Goal: Task Accomplishment & Management: Complete application form

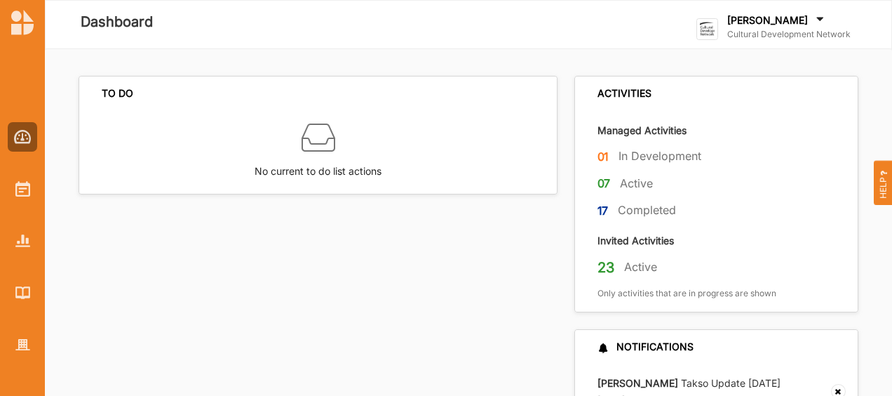
click at [762, 25] on label "[PERSON_NAME]" at bounding box center [767, 20] width 81 height 13
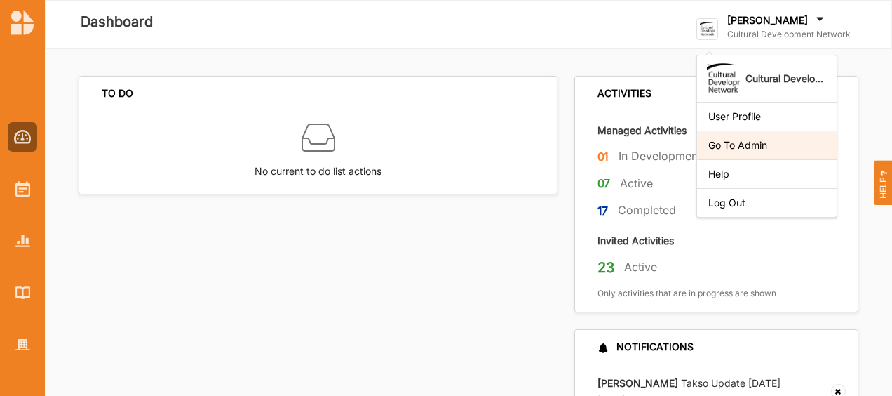
click at [734, 151] on div "Go To Admin" at bounding box center [767, 144] width 140 height 29
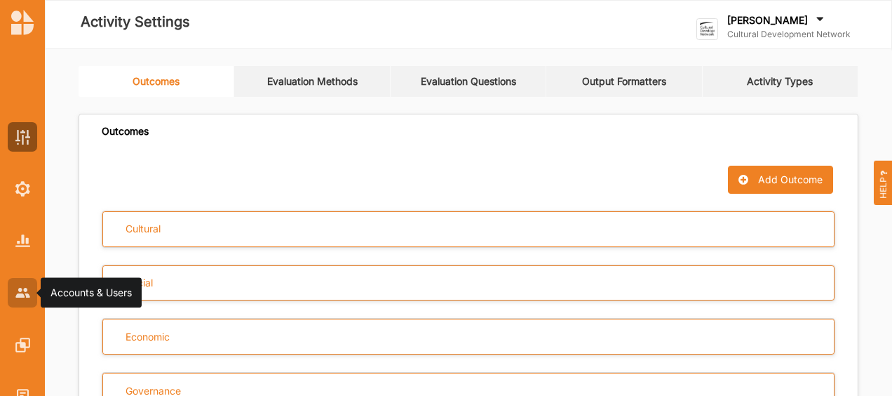
click at [22, 292] on img at bounding box center [22, 292] width 15 height 9
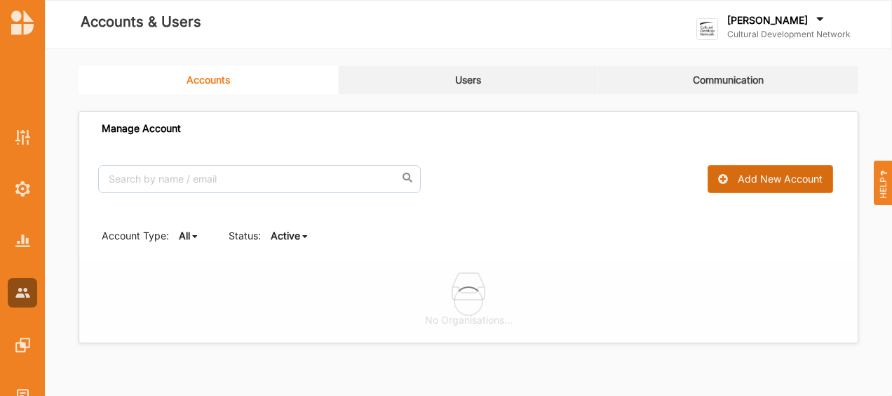
click at [798, 179] on div "Add New Account" at bounding box center [780, 179] width 85 height 13
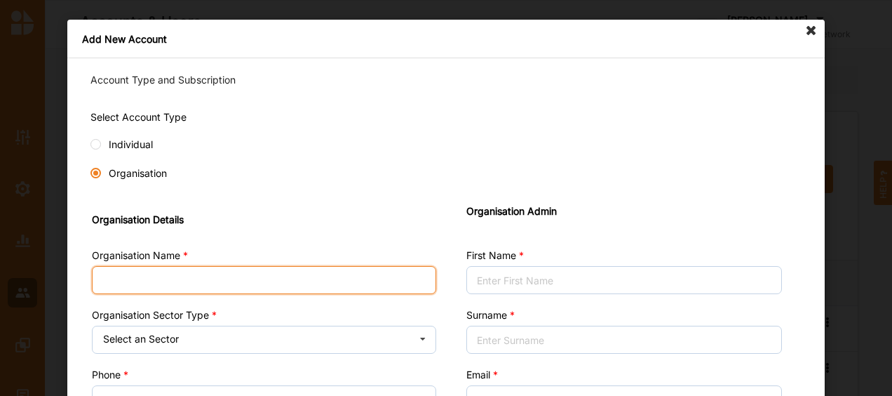
click at [166, 283] on input "Organisation Name" at bounding box center [264, 280] width 344 height 28
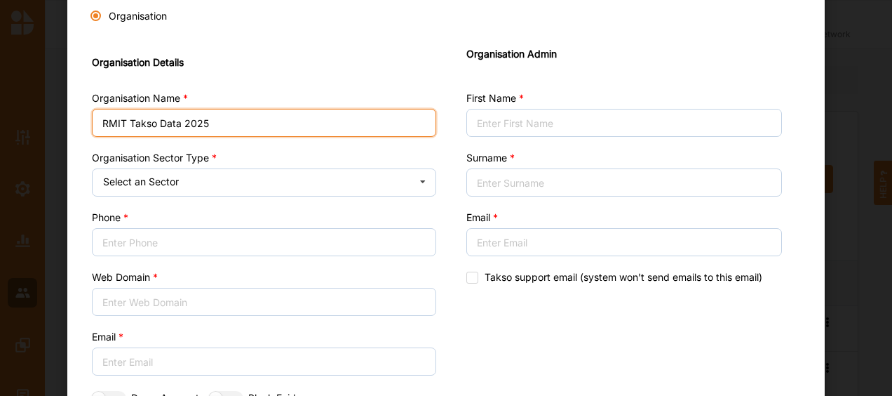
scroll to position [159, 0]
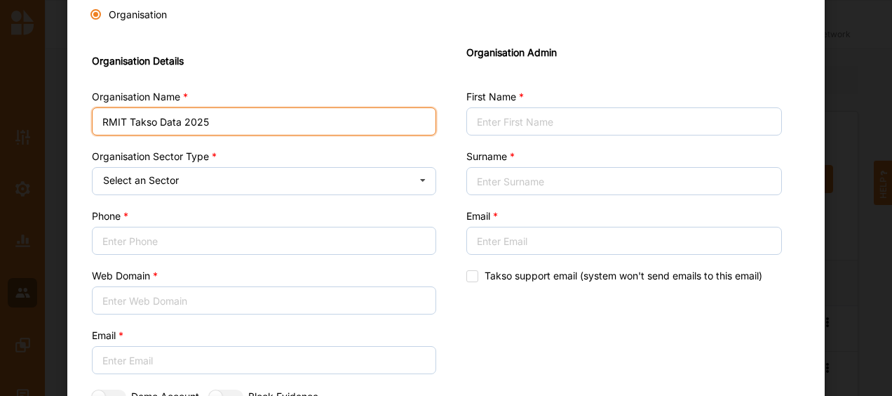
type input "RMIT Takso Data 2025"
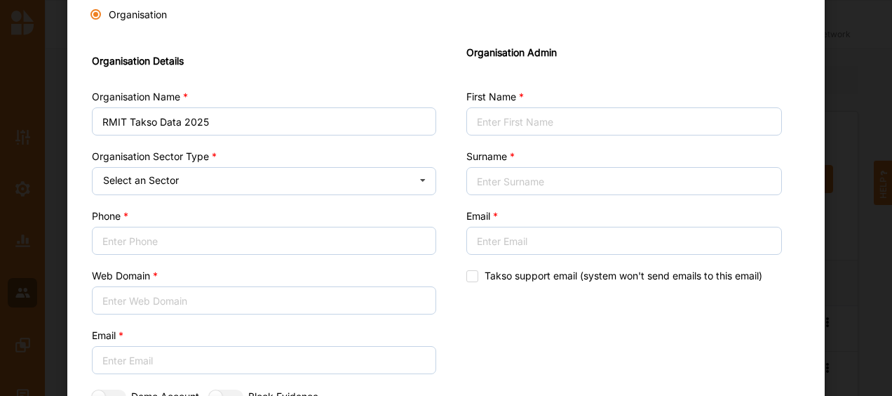
click at [164, 176] on div "Select an Sector" at bounding box center [141, 180] width 76 height 10
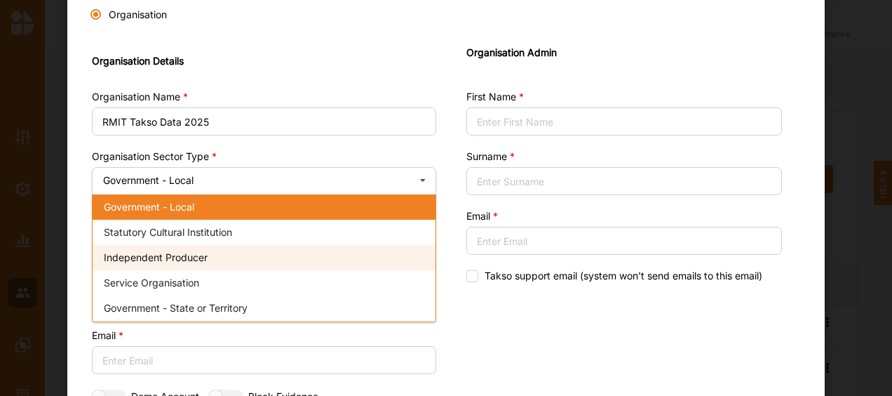
click at [167, 260] on span "Independent Producer" at bounding box center [156, 257] width 104 height 12
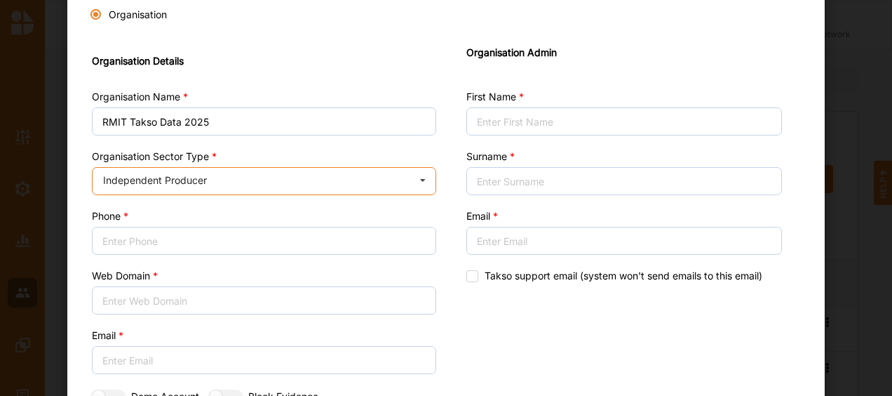
scroll to position [224, 0]
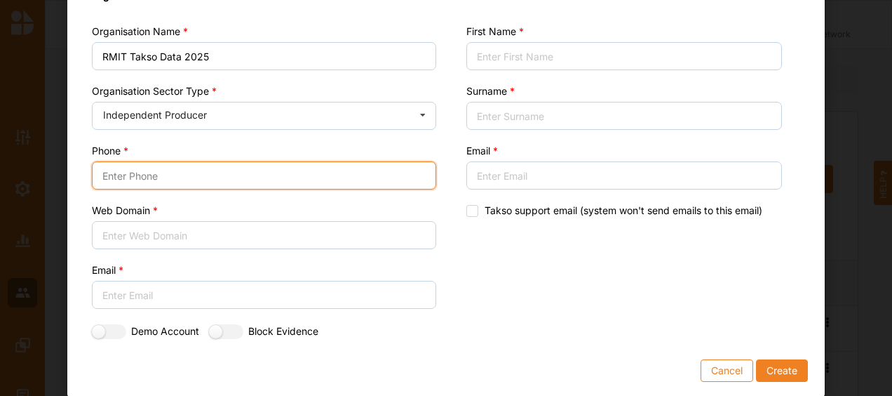
click at [180, 178] on input "Phone" at bounding box center [264, 175] width 344 height 28
type input "0412345678"
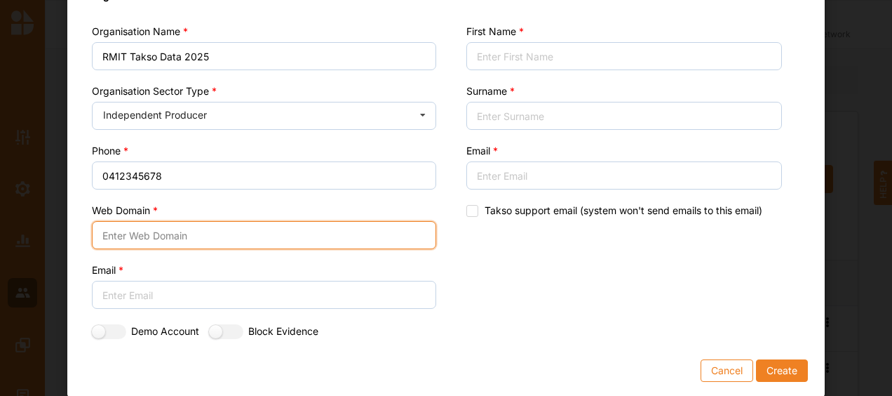
click at [112, 236] on input "Web Domain" at bounding box center [264, 235] width 344 height 28
type input "rmit.edu.au"
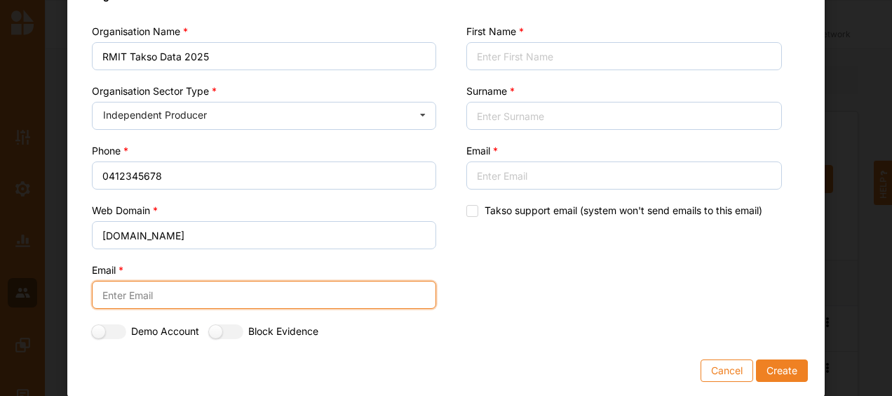
click at [149, 295] on input "Email" at bounding box center [264, 295] width 344 height 28
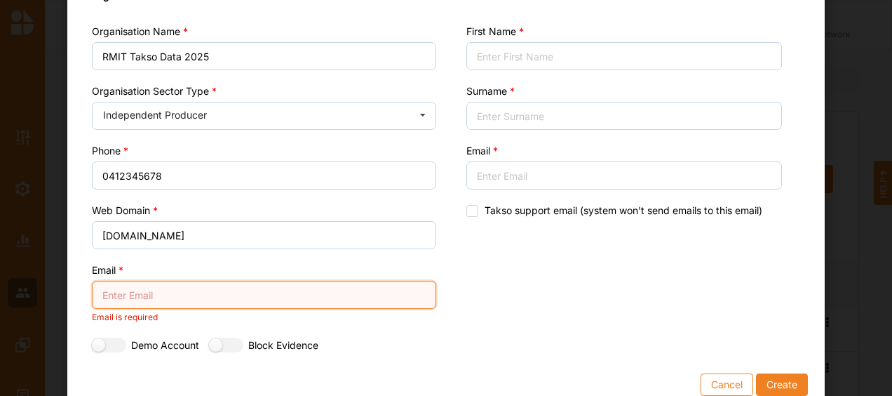
click at [130, 291] on input "Email" at bounding box center [264, 295] width 344 height 28
paste input "Muhammad Hashmi <s4020459@student.rmit.edu.au>"
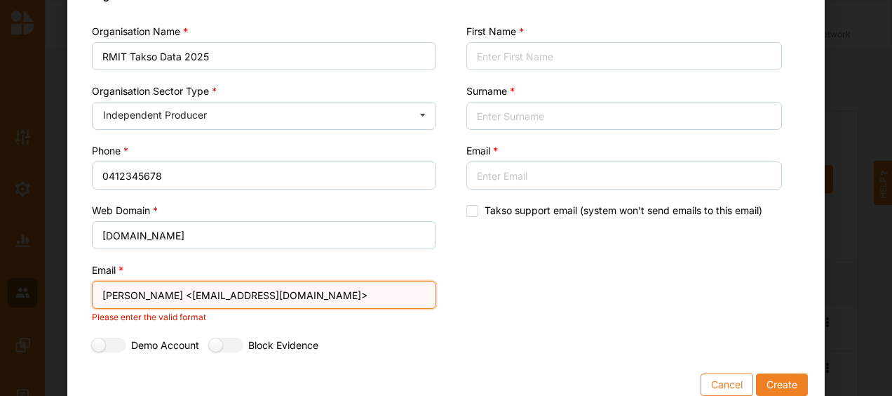
click at [199, 295] on input "Muhammad Hashmi <s4020459@student.rmit.edu.au>" at bounding box center [264, 295] width 344 height 28
type input "s4020459@student.rmit.edu.au>"
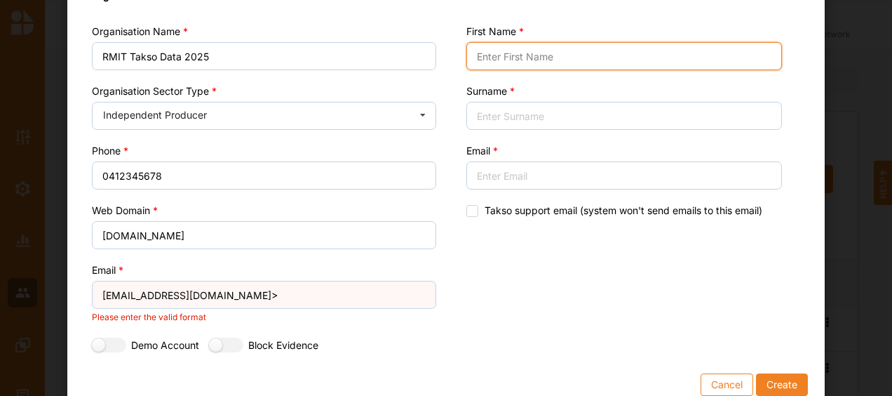
click at [550, 55] on input "First Name" at bounding box center [624, 56] width 316 height 28
paste input "[PERSON_NAME]"
drag, startPoint x: 531, startPoint y: 55, endPoint x: 571, endPoint y: 55, distance: 40.0
click at [571, 55] on input "[PERSON_NAME]" at bounding box center [624, 56] width 316 height 28
type input "Muhammad"
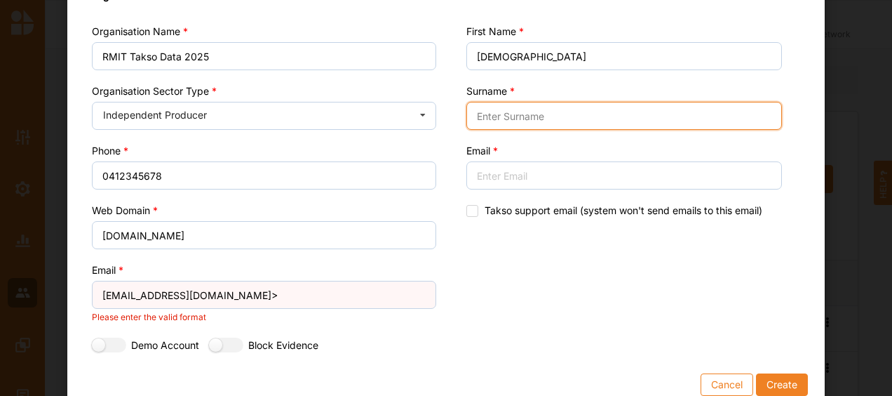
click at [494, 120] on input "Surname" at bounding box center [624, 116] width 316 height 28
paste input "Hashmi"
type input "Hashmi"
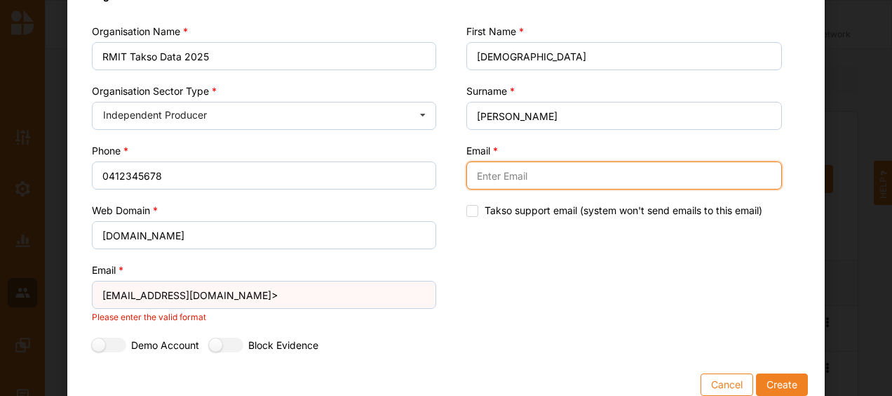
click at [482, 172] on input "Email" at bounding box center [624, 175] width 316 height 28
paste input "Hashmi"
type input "Hashmi"
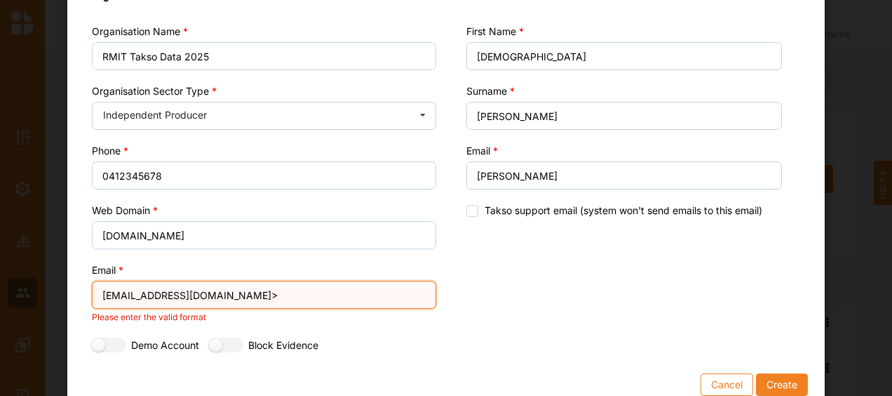
click at [254, 292] on input "s4020459@student.rmit.edu.au>" at bounding box center [264, 295] width 344 height 28
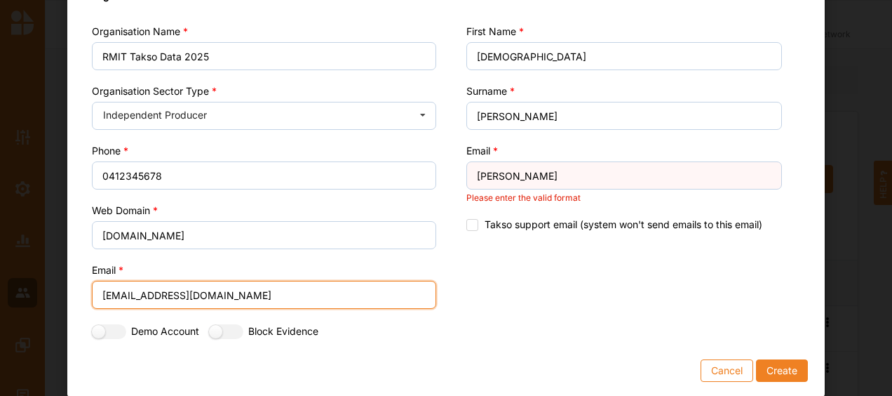
drag, startPoint x: 252, startPoint y: 292, endPoint x: 81, endPoint y: 294, distance: 171.1
click at [82, 294] on div "Organisation Details Organisation Name RMIT Takso Data 2025 Organisation Sector…" at bounding box center [264, 163] width 364 height 364
type input "[EMAIL_ADDRESS][DOMAIN_NAME]"
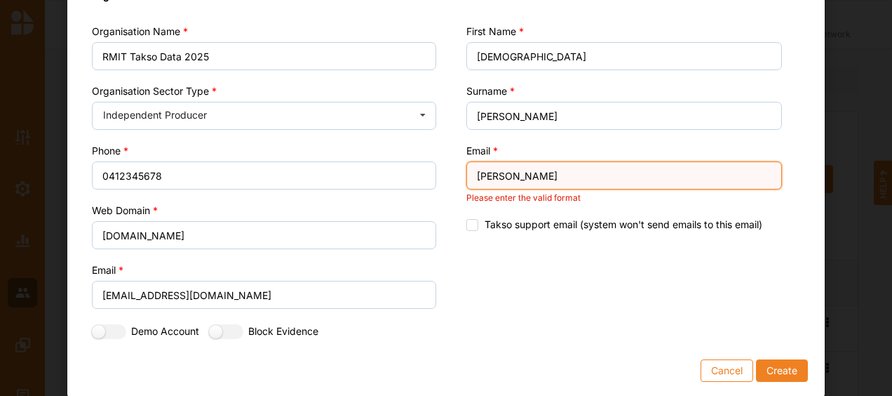
drag, startPoint x: 513, startPoint y: 167, endPoint x: 436, endPoint y: 182, distance: 78.7
click at [436, 182] on div "Organisation Details Organisation Name RMIT Takso Data 2025 Organisation Sector…" at bounding box center [446, 163] width 728 height 364
paste input "[EMAIL_ADDRESS][DOMAIN_NAME]"
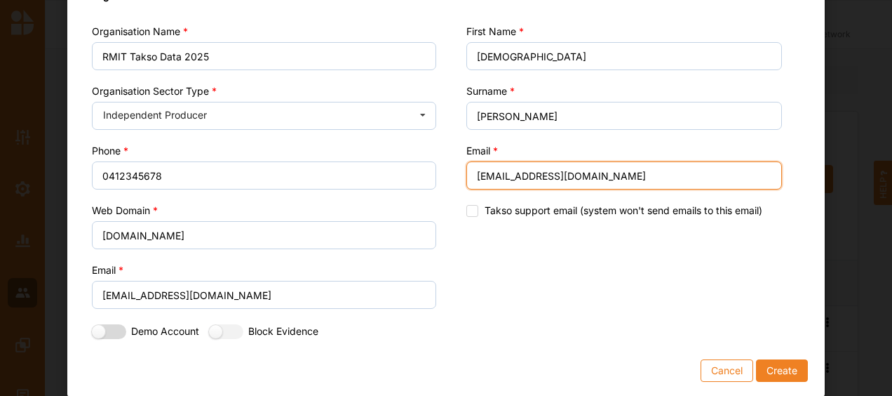
type input "[EMAIL_ADDRESS][DOMAIN_NAME]"
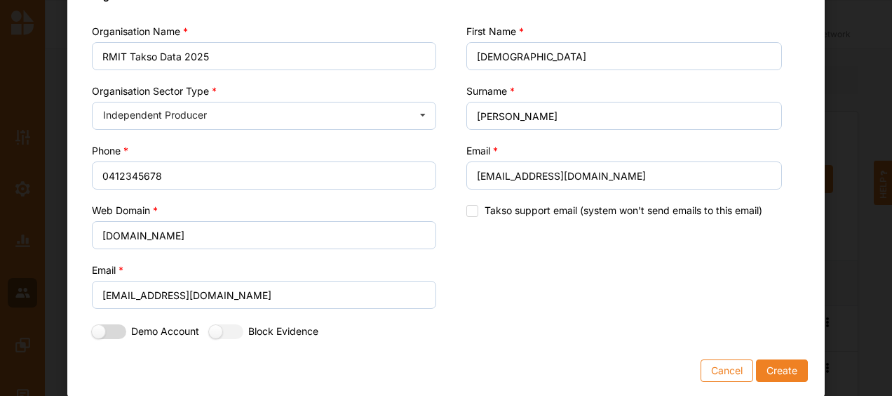
click at [113, 325] on label at bounding box center [104, 331] width 25 height 15
radio input "true"
click at [229, 325] on label at bounding box center [221, 331] width 25 height 15
click at [213, 327] on label at bounding box center [221, 331] width 25 height 15
radio input "false"
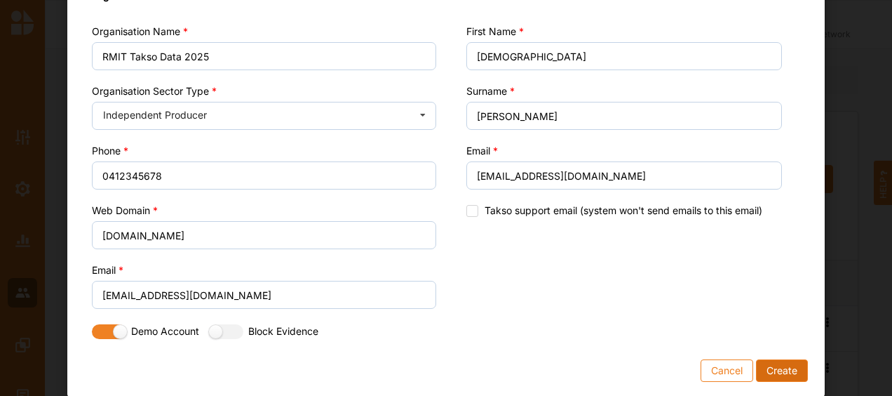
click at [774, 370] on button "Create" at bounding box center [782, 370] width 52 height 22
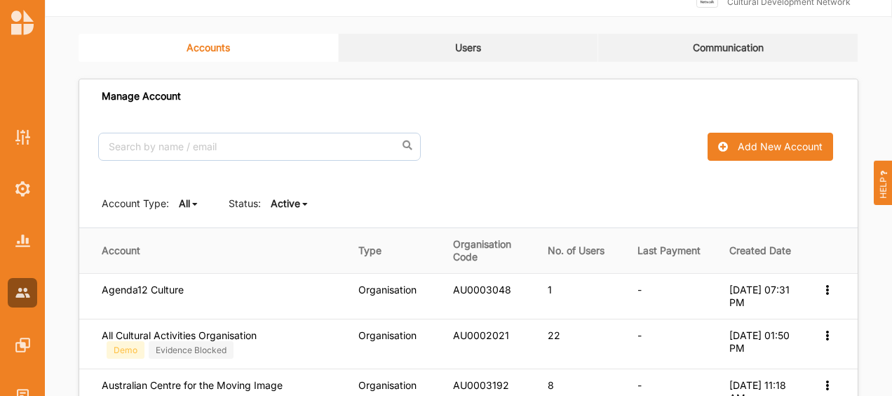
scroll to position [0, 0]
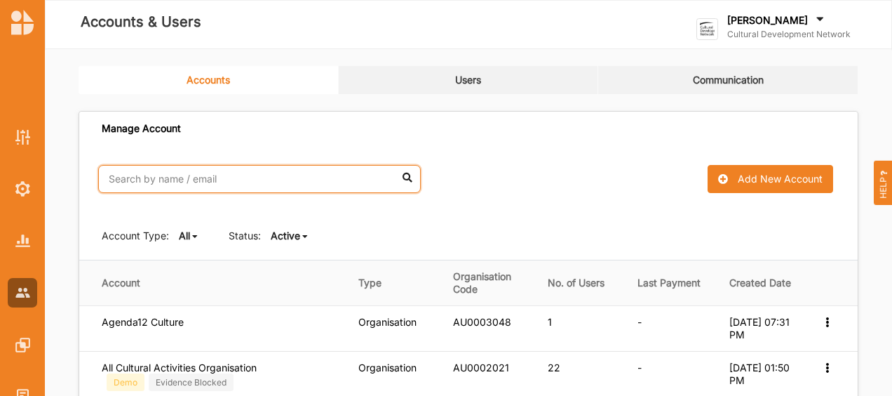
click at [260, 179] on input "text" at bounding box center [259, 179] width 323 height 28
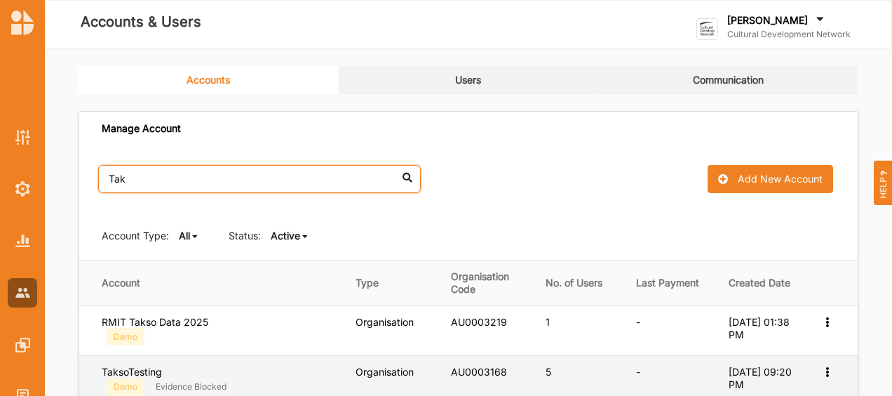
type input "Tak"
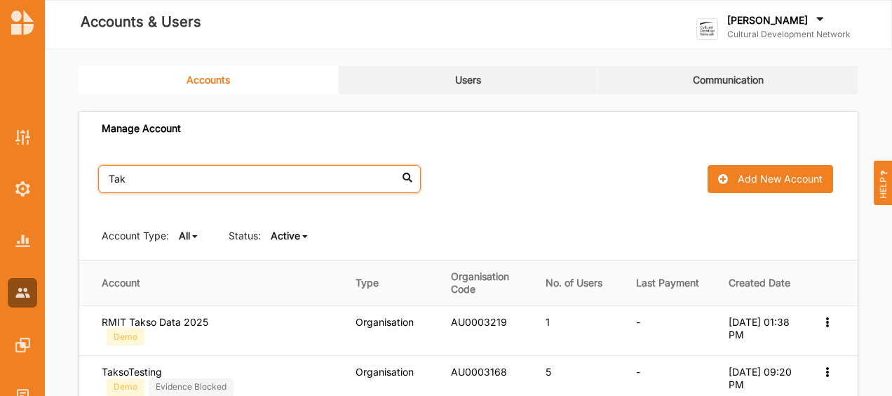
drag, startPoint x: 119, startPoint y: 182, endPoint x: 85, endPoint y: 182, distance: 34.4
click at [85, 182] on div "Tak No results found. Add New Account" at bounding box center [468, 179] width 779 height 66
drag, startPoint x: 126, startPoint y: 179, endPoint x: 93, endPoint y: 179, distance: 32.3
click at [93, 179] on div "Tak No results found. Add New Account" at bounding box center [468, 179] width 779 height 66
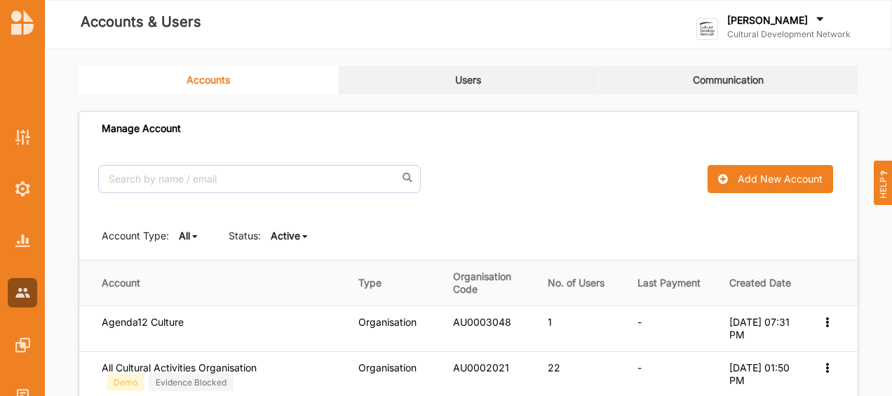
click at [466, 85] on link "Users" at bounding box center [469, 80] width 260 height 28
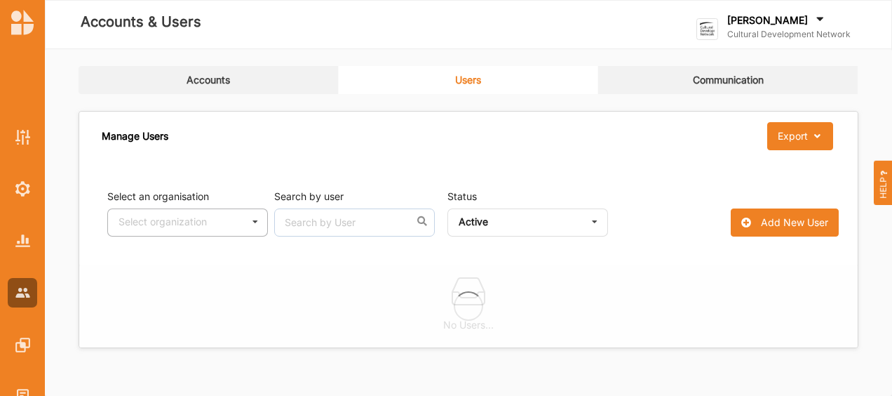
click at [150, 218] on div "Select organization" at bounding box center [163, 222] width 88 height 10
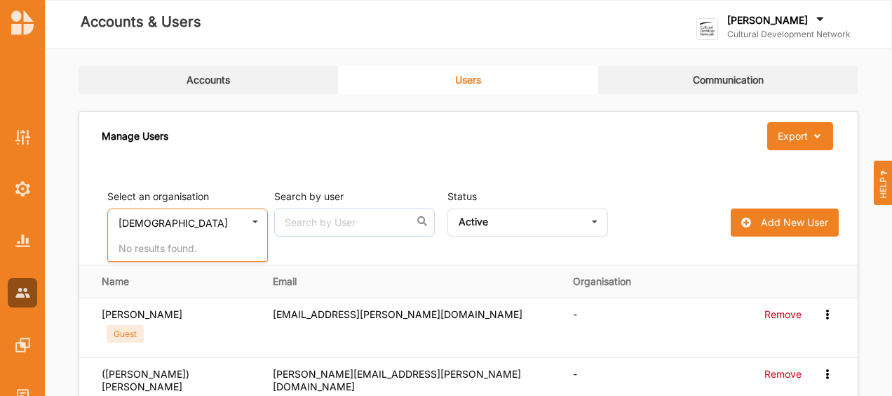
type input "muhammmad"
drag, startPoint x: 184, startPoint y: 216, endPoint x: 80, endPoint y: 222, distance: 104.7
click at [80, 222] on div "Select an organisation muhammmad Select organization No results found. Search b…" at bounding box center [468, 212] width 779 height 103
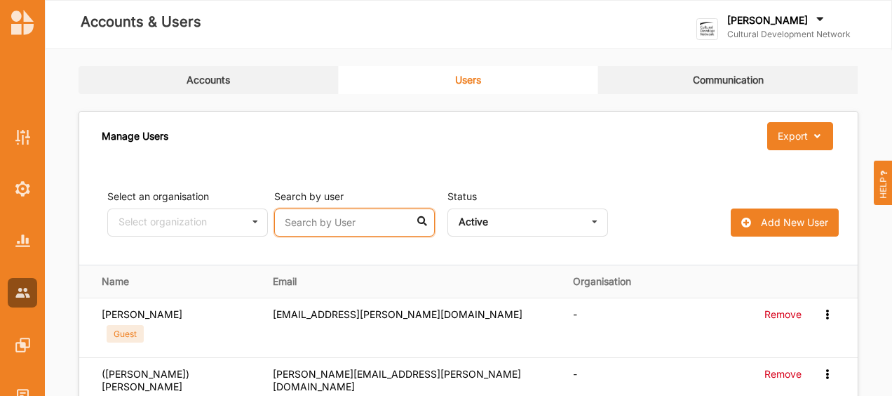
click at [376, 230] on input "text" at bounding box center [354, 222] width 161 height 28
paste input "muhammmad"
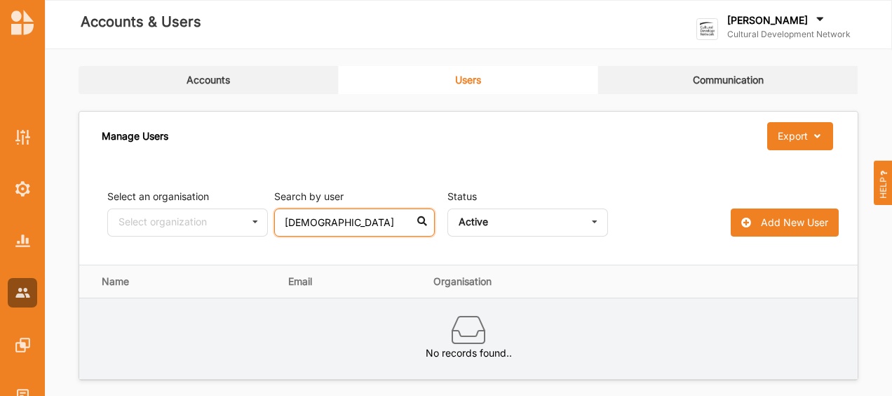
scroll to position [12, 0]
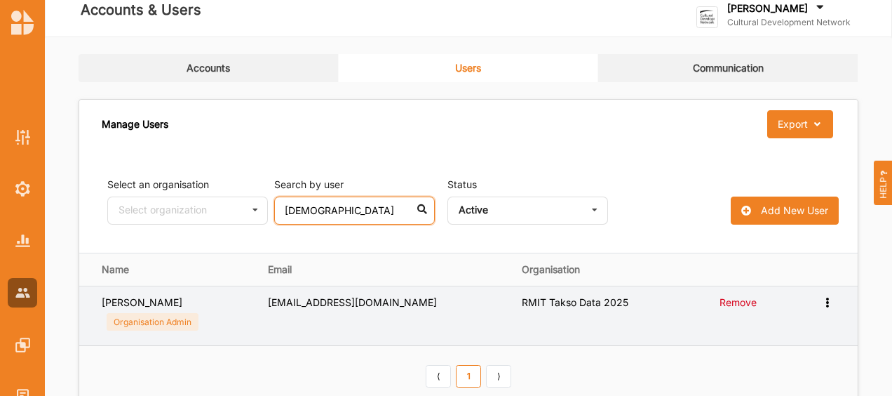
type input "muhammad"
click at [827, 303] on icon at bounding box center [827, 301] width 12 height 10
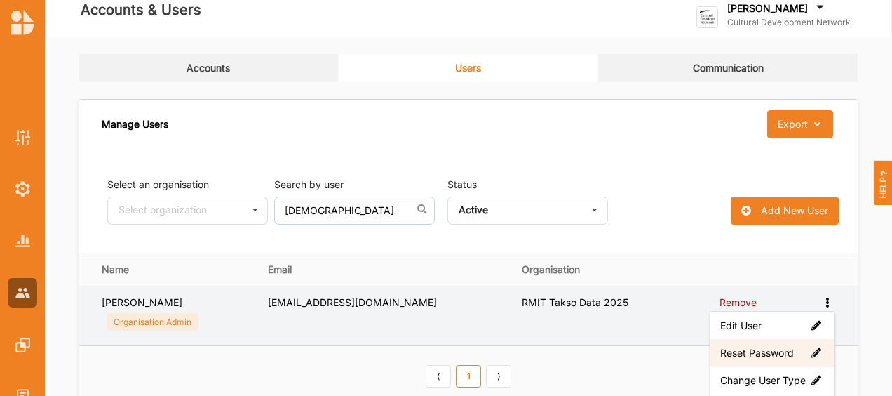
click at [774, 357] on label "Reset Password" at bounding box center [772, 352] width 105 height 13
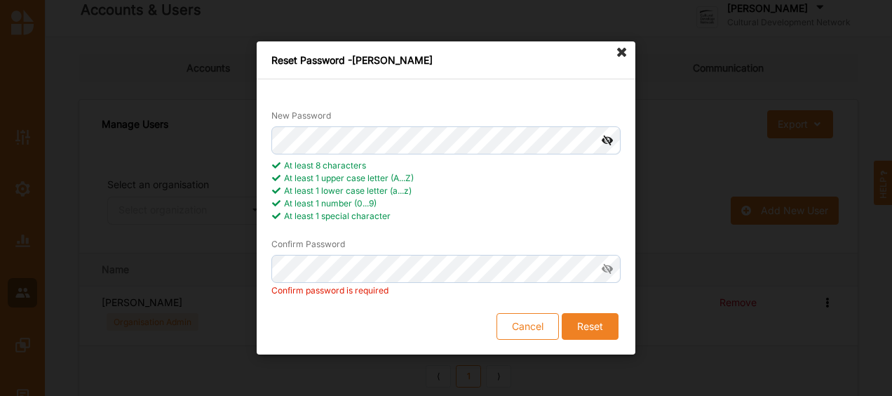
click at [602, 133] on icon at bounding box center [608, 140] width 26 height 28
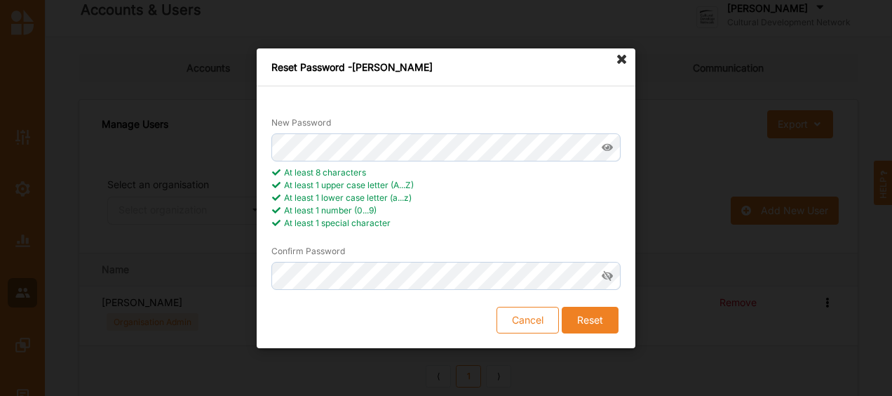
click at [598, 323] on button "Reset" at bounding box center [590, 319] width 57 height 27
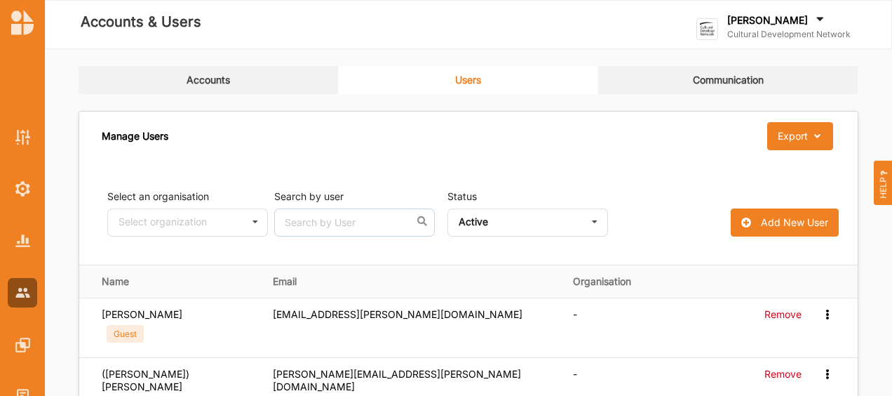
click at [787, 29] on label "Cultural Development Network" at bounding box center [788, 34] width 123 height 11
click at [337, 214] on input "text" at bounding box center [354, 222] width 161 height 28
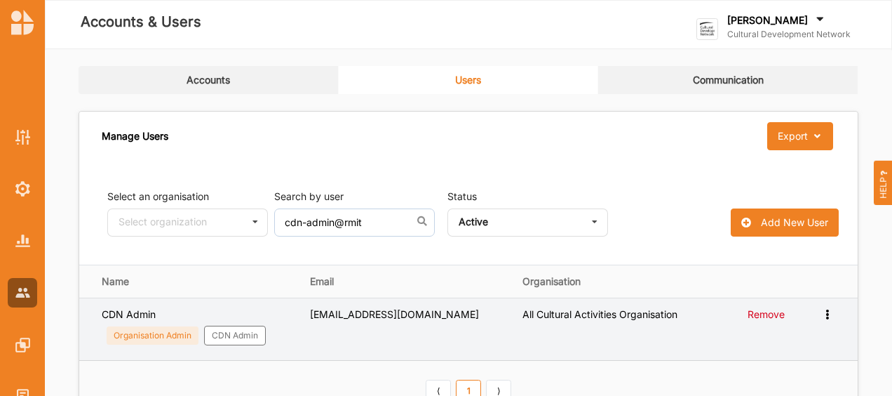
click at [825, 317] on div "Edit User Reset Password Change User Type" at bounding box center [828, 314] width 14 height 13
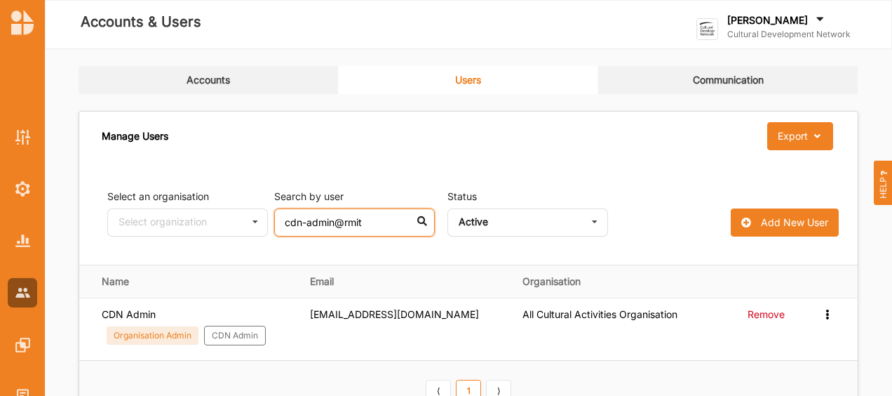
click at [368, 220] on input "cdn-admin@rmit" at bounding box center [354, 222] width 161 height 28
type input "[EMAIL_ADDRESS][DOMAIN_NAME]"
click at [255, 220] on icon at bounding box center [255, 222] width 21 height 26
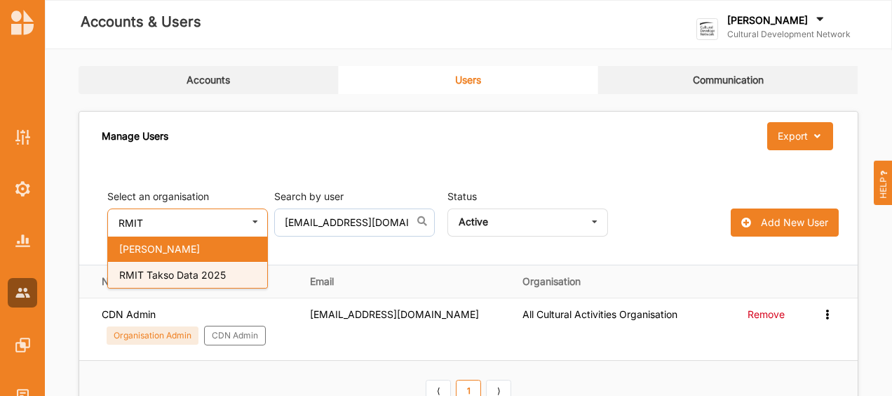
type input "RMIT"
click at [166, 263] on div "RMIT Takso Data 2025" at bounding box center [187, 275] width 159 height 26
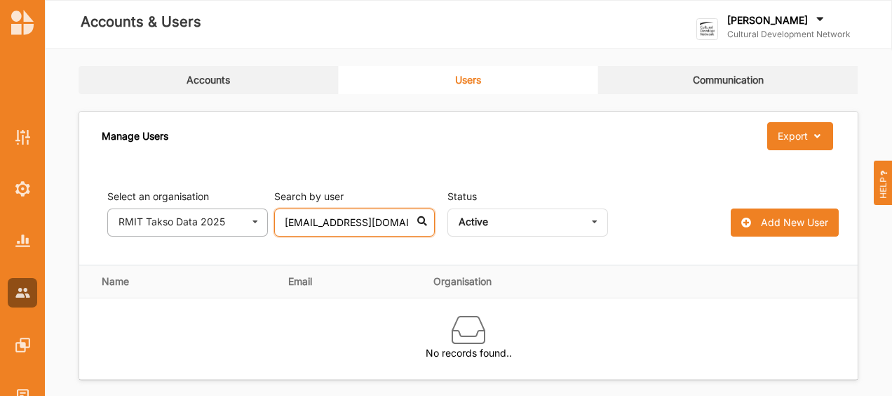
drag, startPoint x: 390, startPoint y: 221, endPoint x: 260, endPoint y: 220, distance: 129.8
click at [260, 220] on div "Select an organisation RMIT Takso Data 2025 - All Cultural Activities Organisat…" at bounding box center [360, 212] width 507 height 47
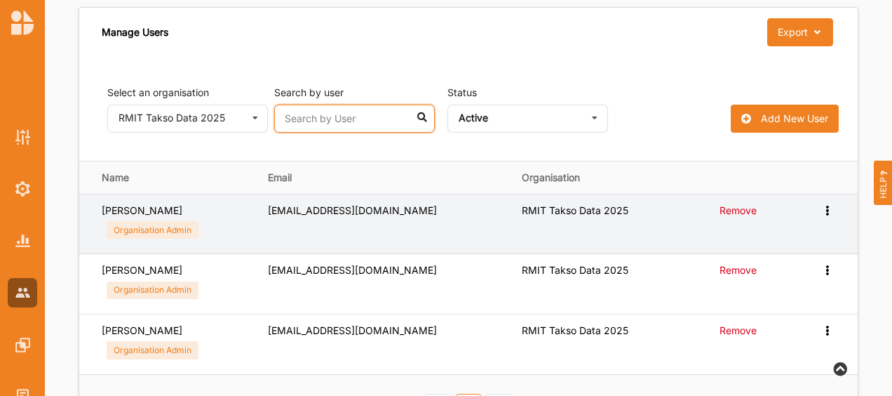
scroll to position [149, 0]
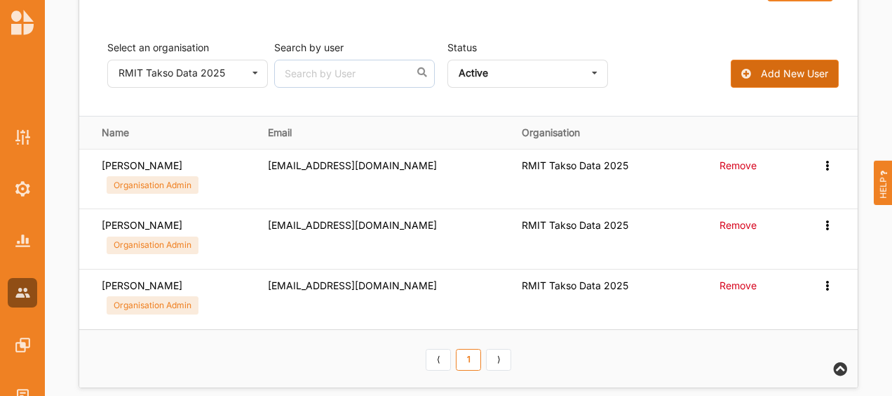
click at [790, 70] on div "Add New User" at bounding box center [794, 73] width 67 height 13
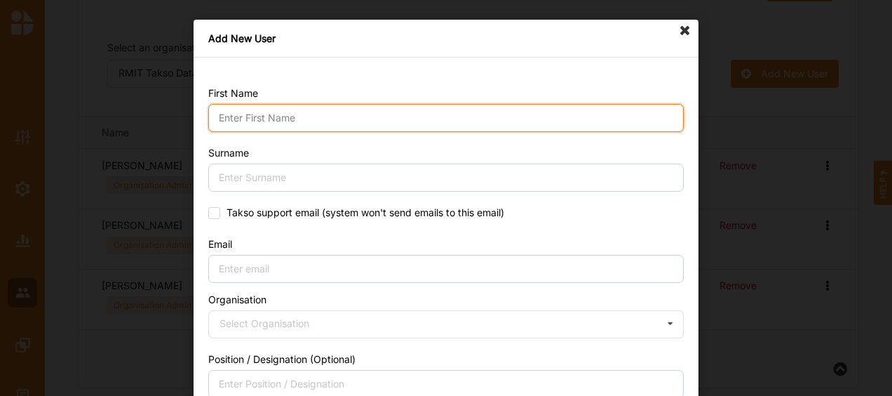
click at [280, 122] on input "First Name" at bounding box center [446, 118] width 476 height 28
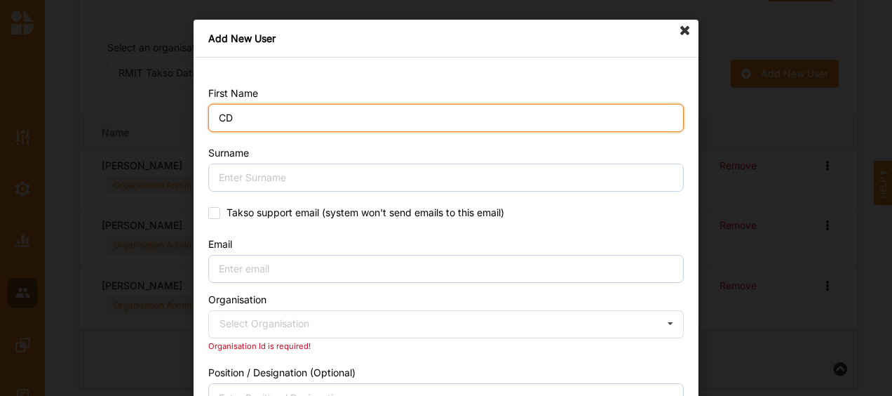
type input "C"
type input "cdn"
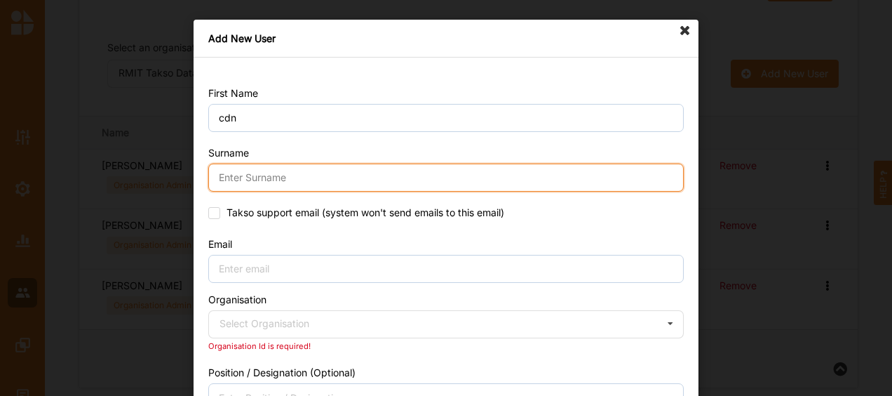
click at [236, 183] on input "Surname" at bounding box center [446, 177] width 476 height 28
type input "admin"
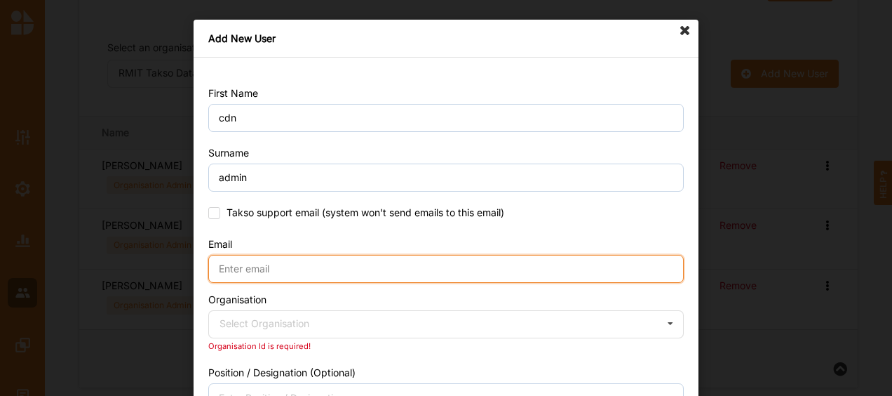
click at [216, 264] on input "Email" at bounding box center [446, 269] width 476 height 28
type input "[EMAIL_ADDRESS][DOMAIN_NAME]"
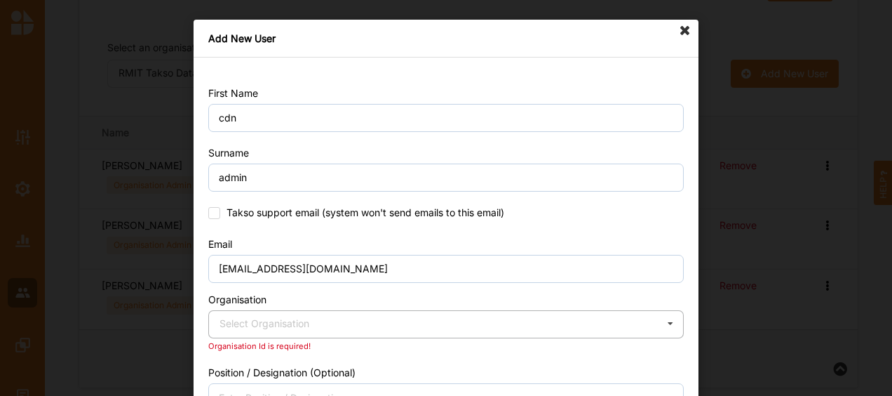
click at [241, 318] on div "Select Organisation" at bounding box center [265, 323] width 90 height 10
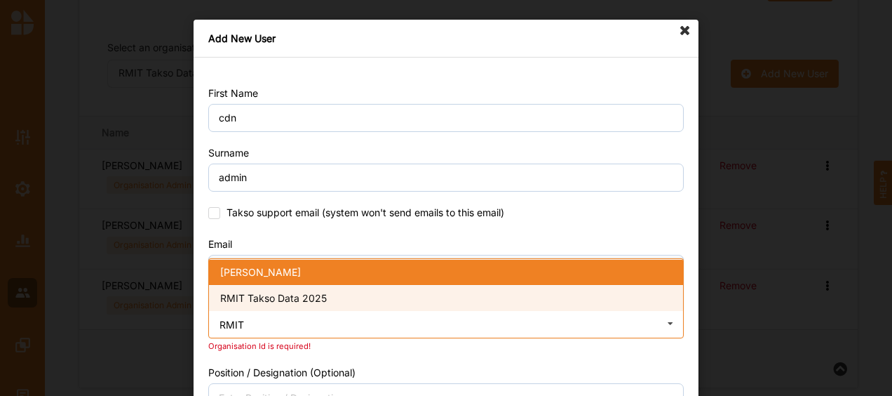
type input "RMIT"
click at [292, 292] on span "RMIT Takso Data 2025" at bounding box center [273, 298] width 107 height 12
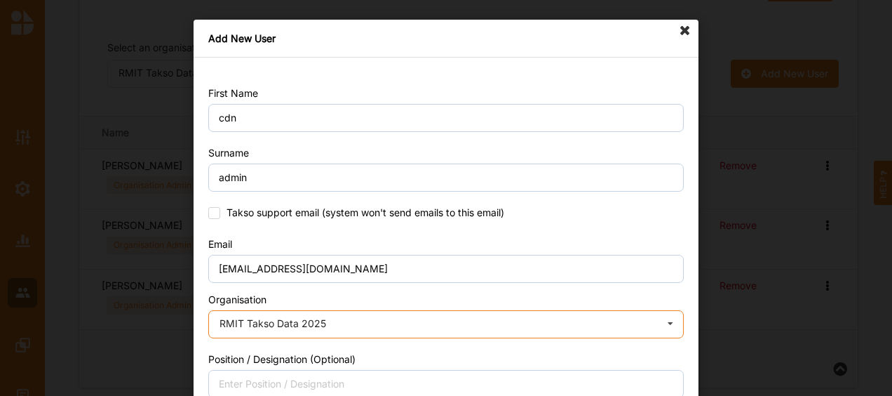
scroll to position [118, 0]
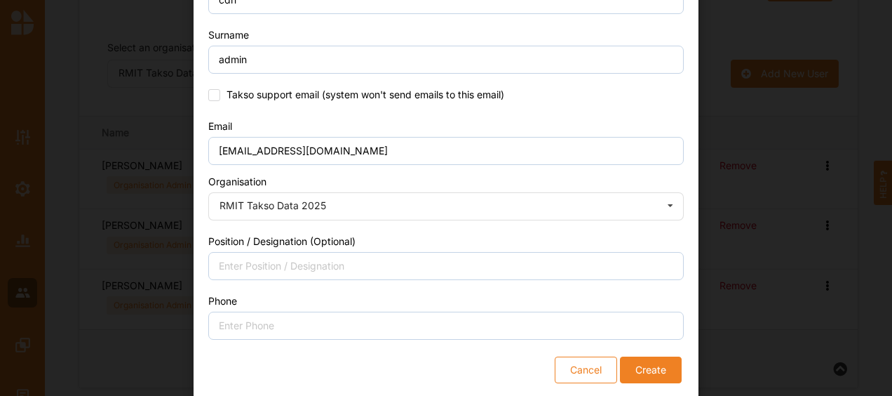
click at [642, 365] on button "Create" at bounding box center [651, 369] width 62 height 27
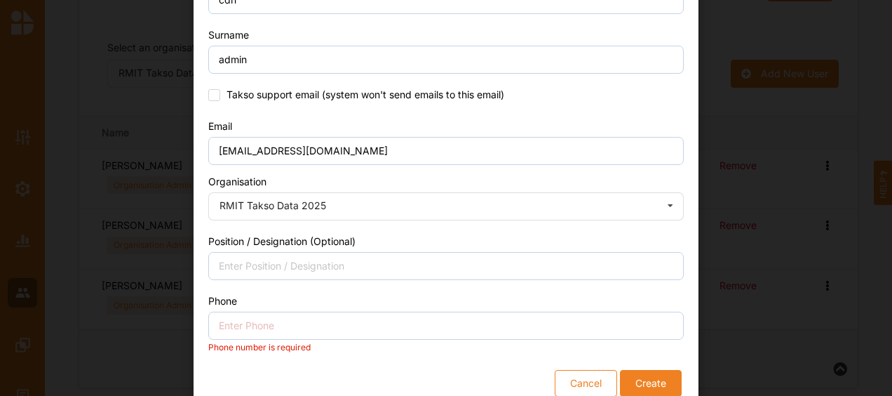
click at [639, 378] on button "Create" at bounding box center [651, 383] width 62 height 27
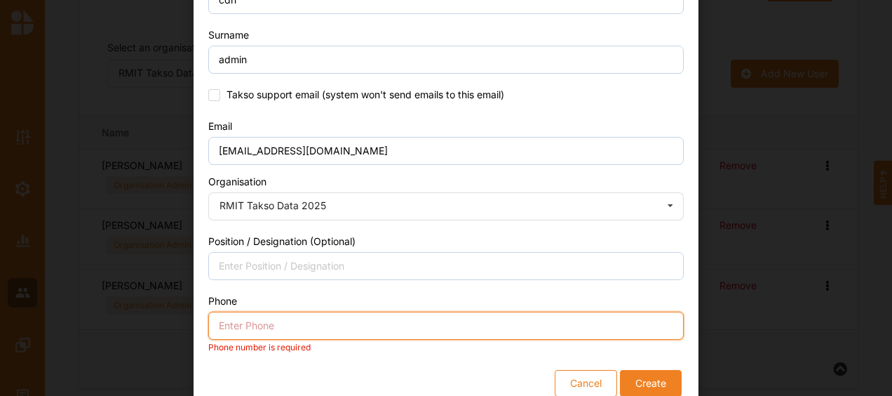
click at [290, 319] on input "Phone" at bounding box center [446, 325] width 476 height 28
type input "0418374036"
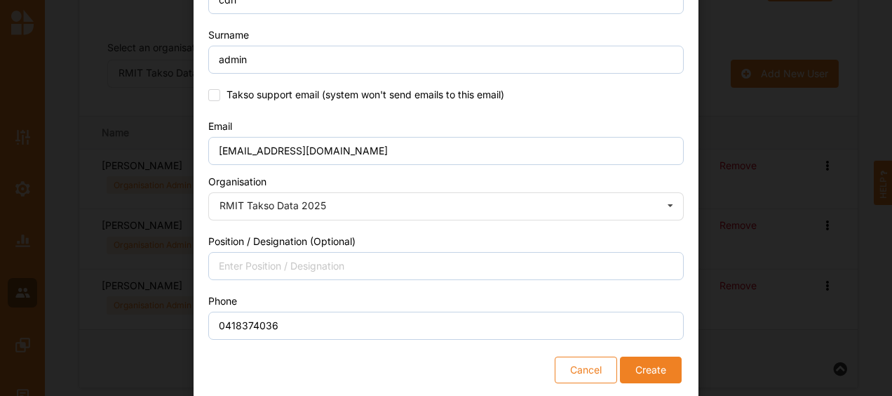
click at [638, 365] on button "Create" at bounding box center [651, 369] width 62 height 27
